Goal: Find contact information: Find contact information

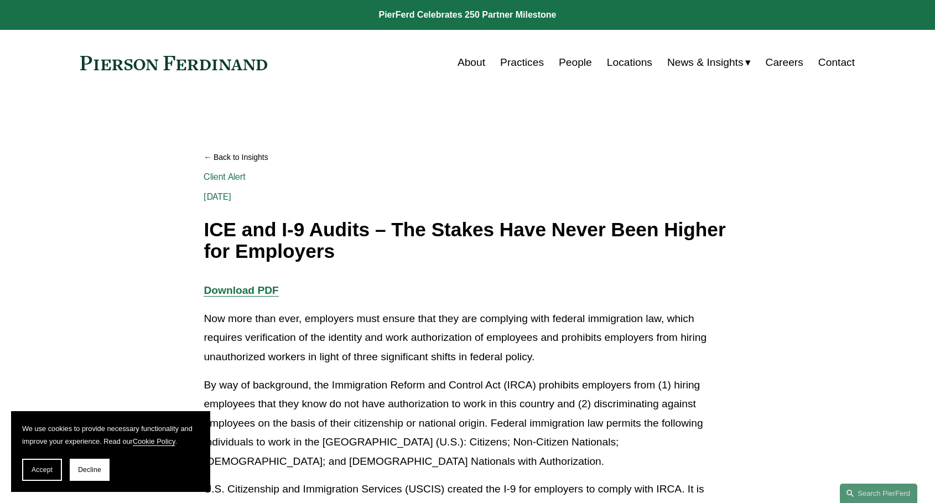
click at [722, 60] on span "News & Insights" at bounding box center [705, 62] width 76 height 19
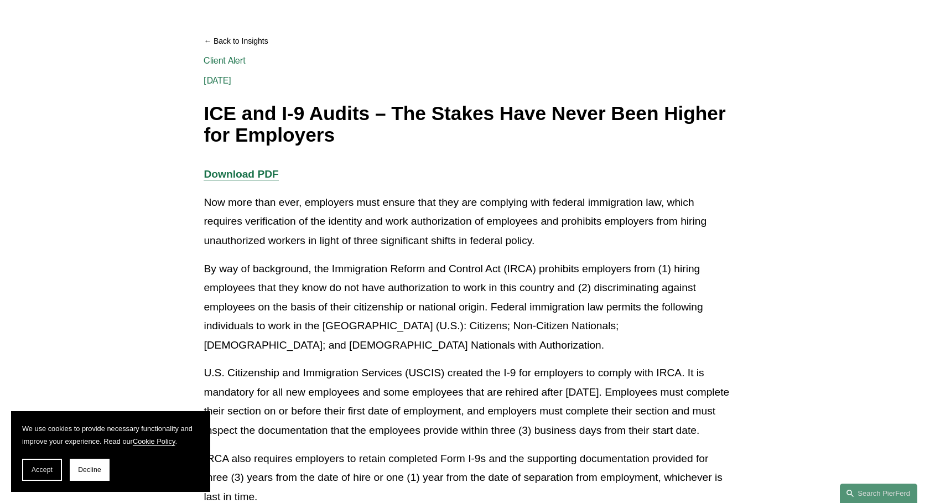
scroll to position [115, 0]
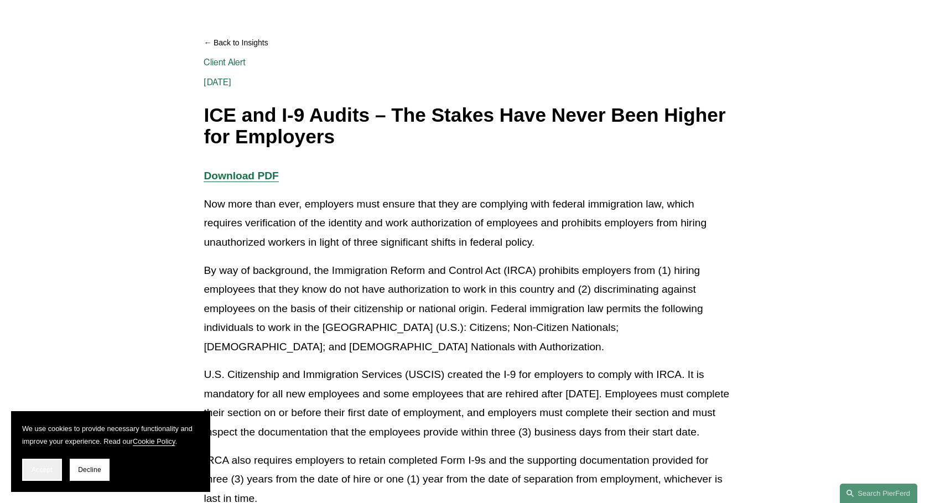
click at [46, 470] on span "Accept" at bounding box center [42, 470] width 21 height 8
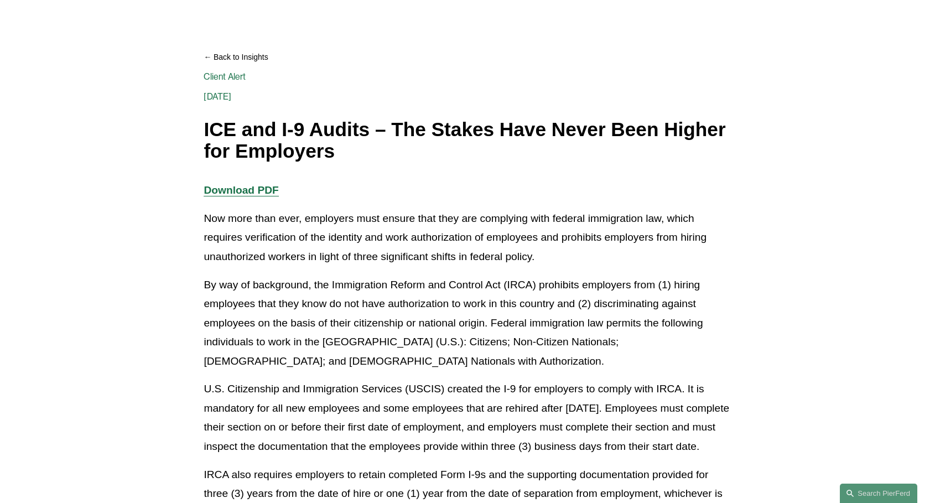
scroll to position [0, 0]
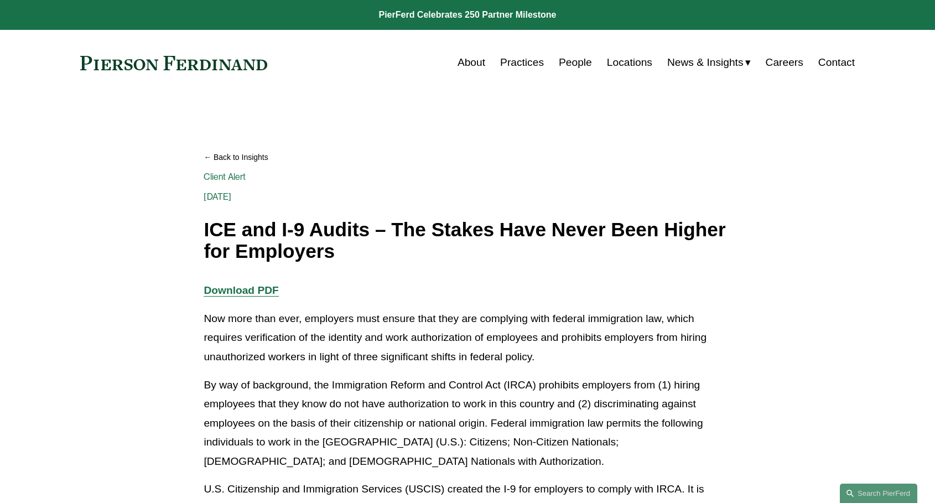
click at [180, 61] on link at bounding box center [173, 63] width 187 height 14
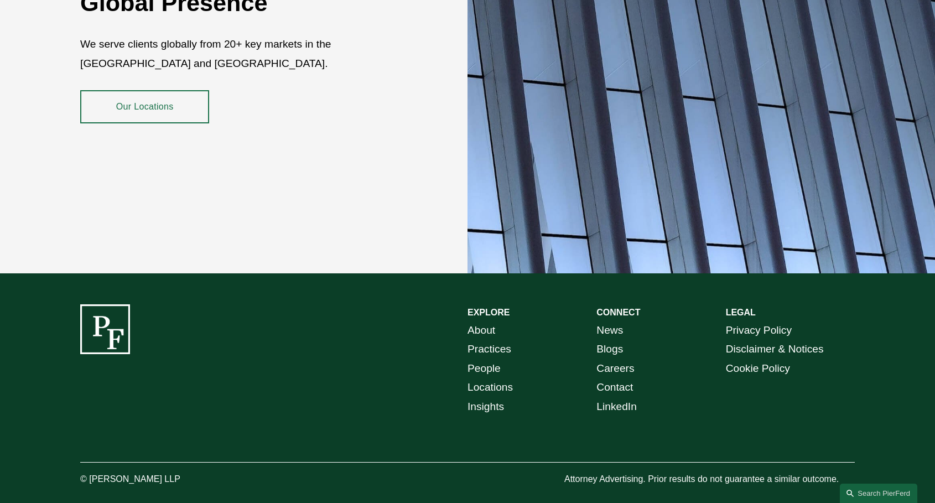
scroll to position [1999, 0]
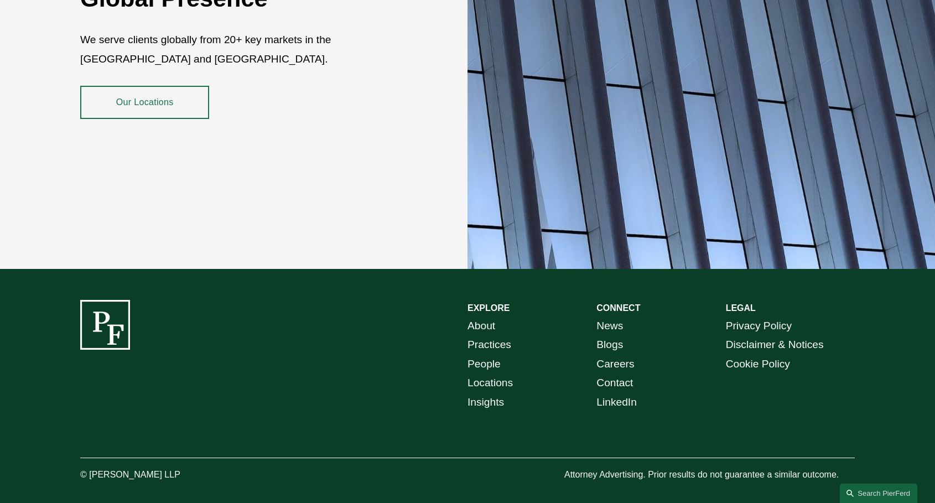
click at [614, 395] on link "LinkedIn" at bounding box center [617, 402] width 40 height 19
click at [614, 317] on link "News" at bounding box center [610, 326] width 27 height 19
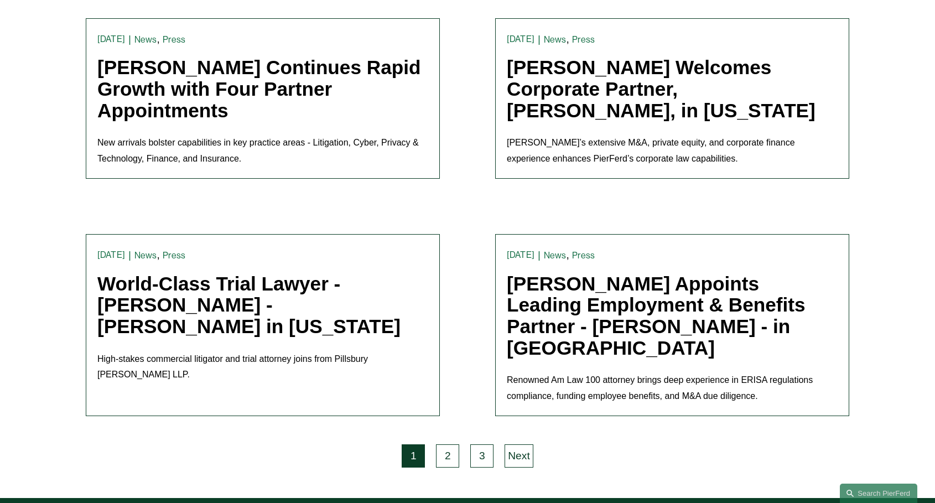
scroll to position [2344, 0]
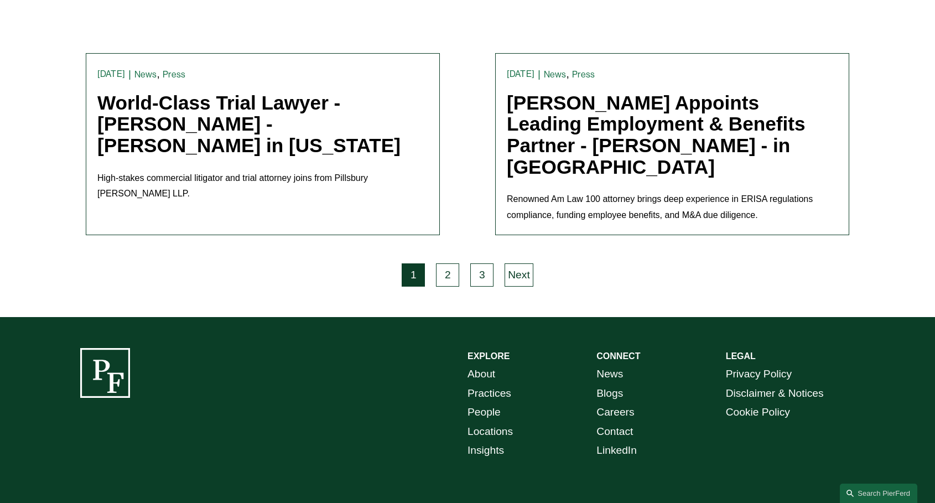
click at [611, 384] on link "Blogs" at bounding box center [610, 393] width 27 height 19
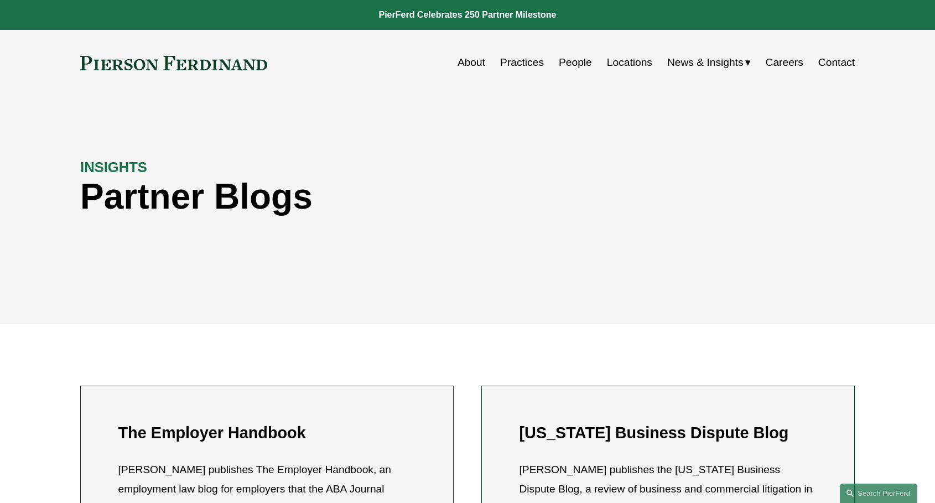
click at [830, 65] on link "Contact" at bounding box center [836, 62] width 37 height 21
